Goal: Complete application form: Complete application form

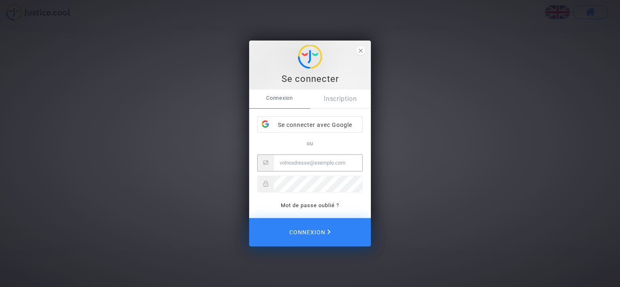
click at [305, 162] on input "Email" at bounding box center [318, 163] width 89 height 16
click at [308, 125] on div "Se connecter avec Google" at bounding box center [310, 125] width 105 height 16
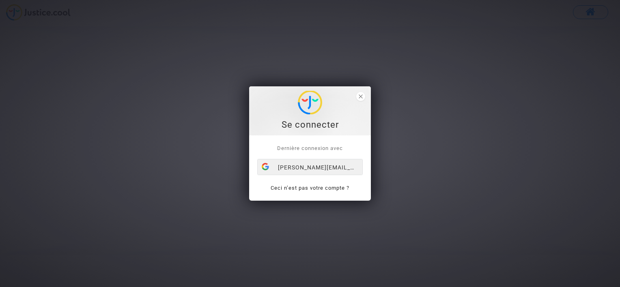
click at [321, 166] on div "[PERSON_NAME][EMAIL_ADDRESS][DOMAIN_NAME]" at bounding box center [310, 168] width 105 height 16
click at [325, 188] on link "Ceci n’est pas votre compte ?" at bounding box center [310, 188] width 79 height 6
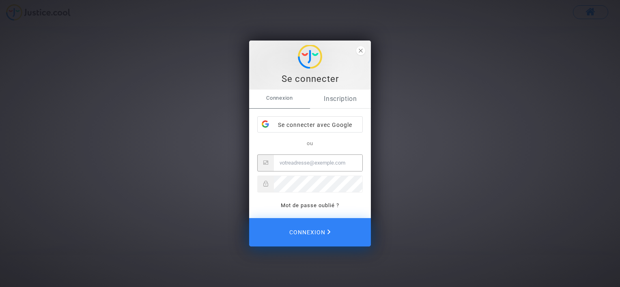
click at [344, 99] on link "Inscription" at bounding box center [340, 99] width 61 height 19
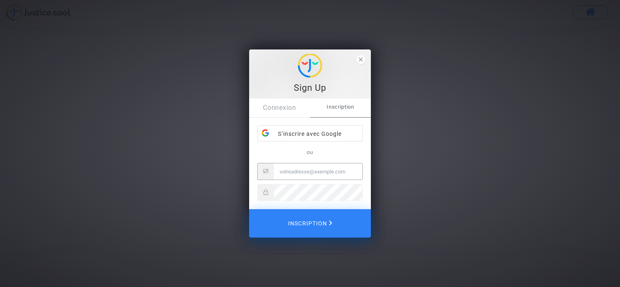
click at [311, 173] on input "Email" at bounding box center [318, 172] width 89 height 16
type input "baptista.adaoz@gmail.com"
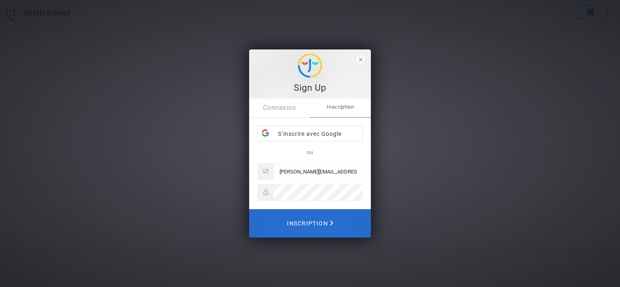
click at [311, 224] on span "Inscription" at bounding box center [310, 224] width 46 height 18
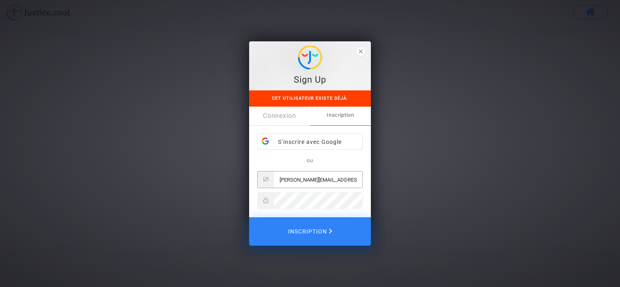
click at [351, 179] on input "baptista.adaoz@gmail.com" at bounding box center [318, 180] width 89 height 16
click at [288, 119] on link "Connexion" at bounding box center [279, 116] width 61 height 19
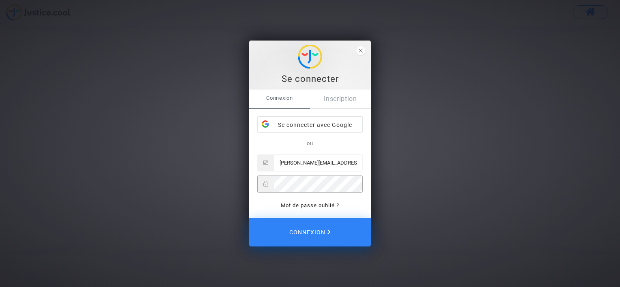
click at [315, 166] on input "baptista.adaoz@gmail.com" at bounding box center [318, 163] width 89 height 16
drag, startPoint x: 349, startPoint y: 163, endPoint x: 160, endPoint y: 176, distance: 189.2
click at [164, 175] on div "Se connecter Connexion Inscription Se connecter avec Google ou baptista.adaoz@g…" at bounding box center [310, 143] width 620 height 287
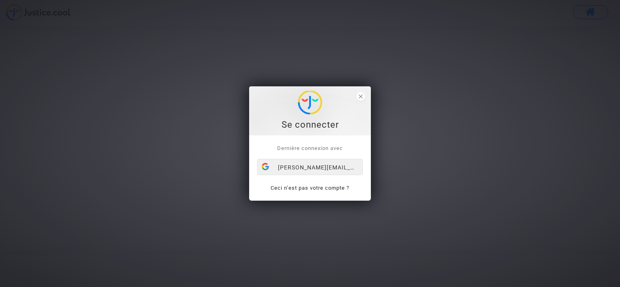
click at [316, 166] on div "[PERSON_NAME][EMAIL_ADDRESS][DOMAIN_NAME]" at bounding box center [310, 168] width 105 height 16
drag, startPoint x: 305, startPoint y: 165, endPoint x: 318, endPoint y: 162, distance: 14.0
click at [304, 165] on div "[PERSON_NAME][EMAIL_ADDRESS][DOMAIN_NAME]" at bounding box center [310, 168] width 105 height 16
click at [318, 165] on div "[PERSON_NAME][EMAIL_ADDRESS][DOMAIN_NAME]" at bounding box center [310, 168] width 105 height 16
click at [294, 164] on div "[PERSON_NAME][EMAIL_ADDRESS][DOMAIN_NAME]" at bounding box center [310, 168] width 105 height 16
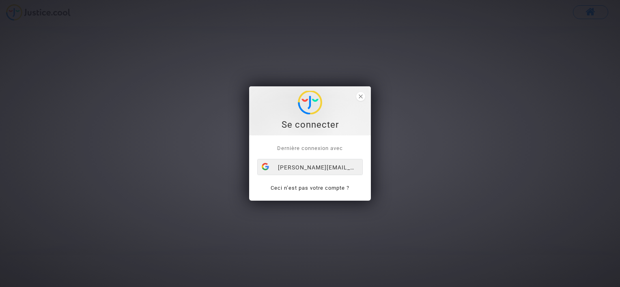
click at [319, 169] on div "[PERSON_NAME][EMAIL_ADDRESS][DOMAIN_NAME]" at bounding box center [310, 168] width 105 height 16
click at [320, 184] on p "Ceci n’est pas votre compte ?" at bounding box center [310, 188] width 106 height 9
click at [326, 188] on link "Ceci n’est pas votre compte ?" at bounding box center [310, 188] width 79 height 6
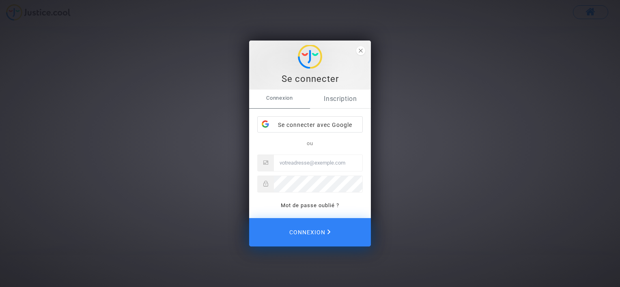
click at [338, 102] on link "Inscription" at bounding box center [340, 99] width 61 height 19
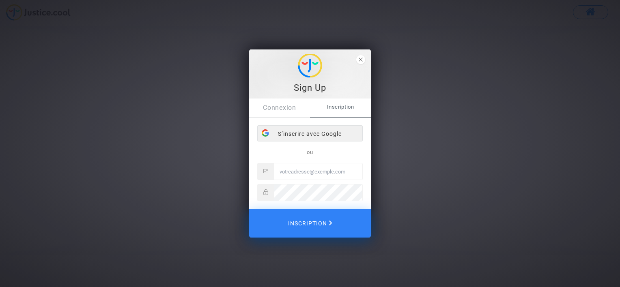
click at [313, 134] on div "S’inscrire avec Google" at bounding box center [310, 134] width 105 height 16
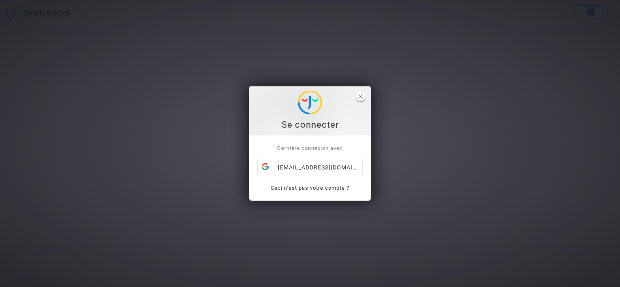
click at [364, 98] on span "close" at bounding box center [361, 96] width 9 height 9
